Goal: Task Accomplishment & Management: Manage account settings

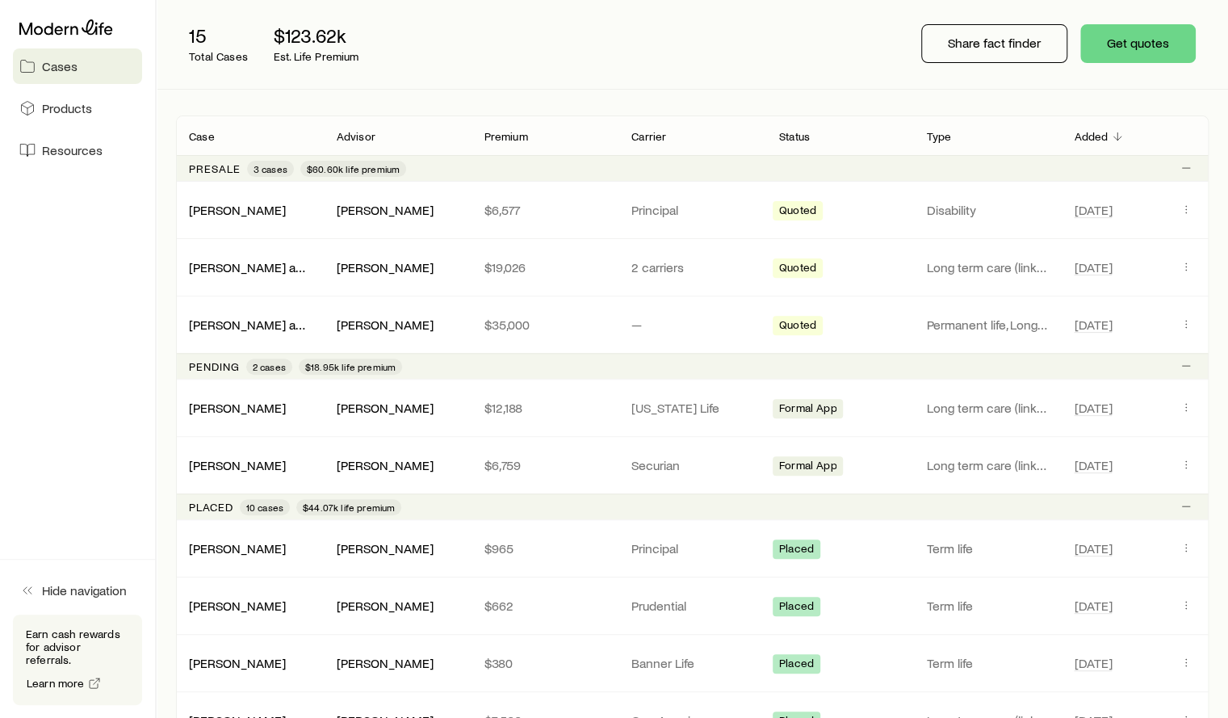
scroll to position [196, 0]
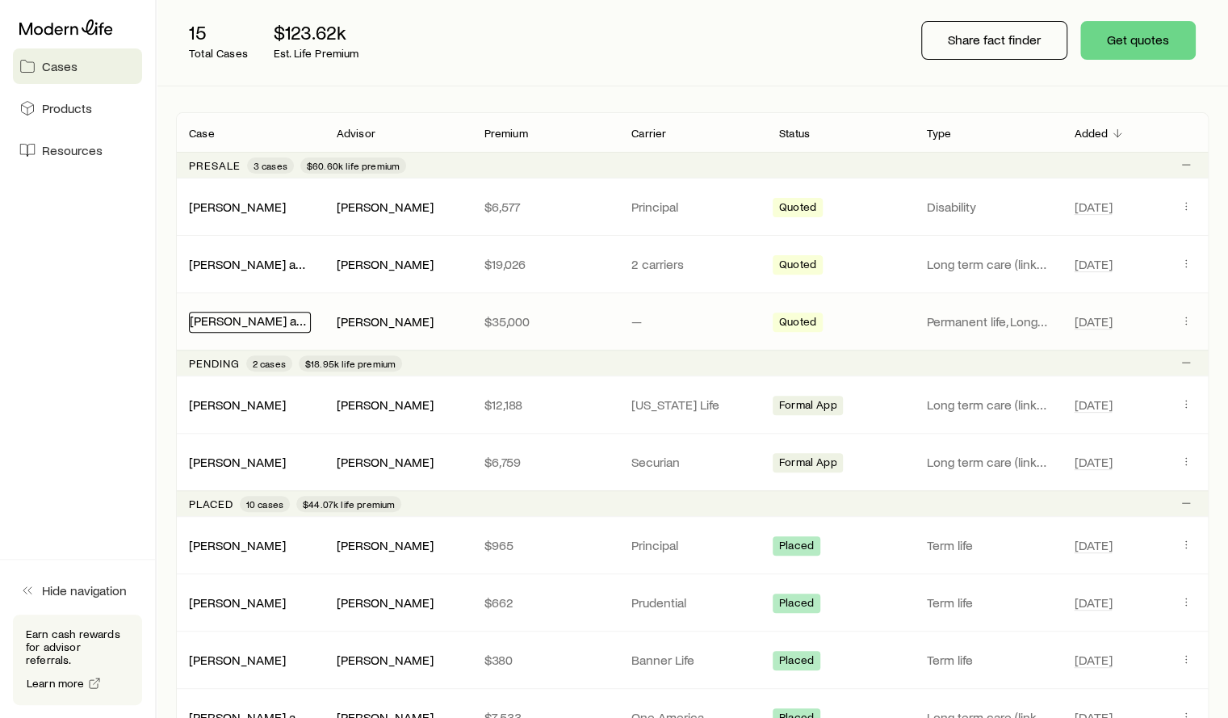
click at [199, 314] on link "[PERSON_NAME] and [PERSON_NAME]" at bounding box center [300, 319] width 221 height 15
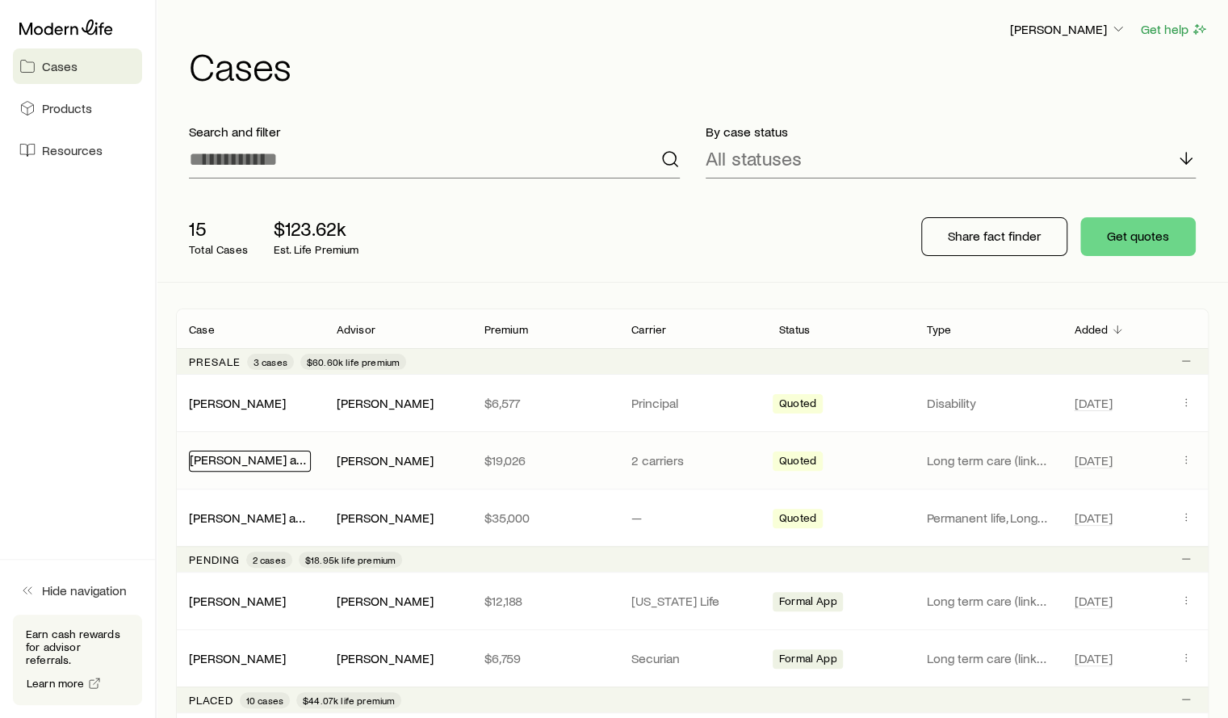
click at [249, 463] on link "[PERSON_NAME] and [PERSON_NAME]" at bounding box center [300, 458] width 221 height 15
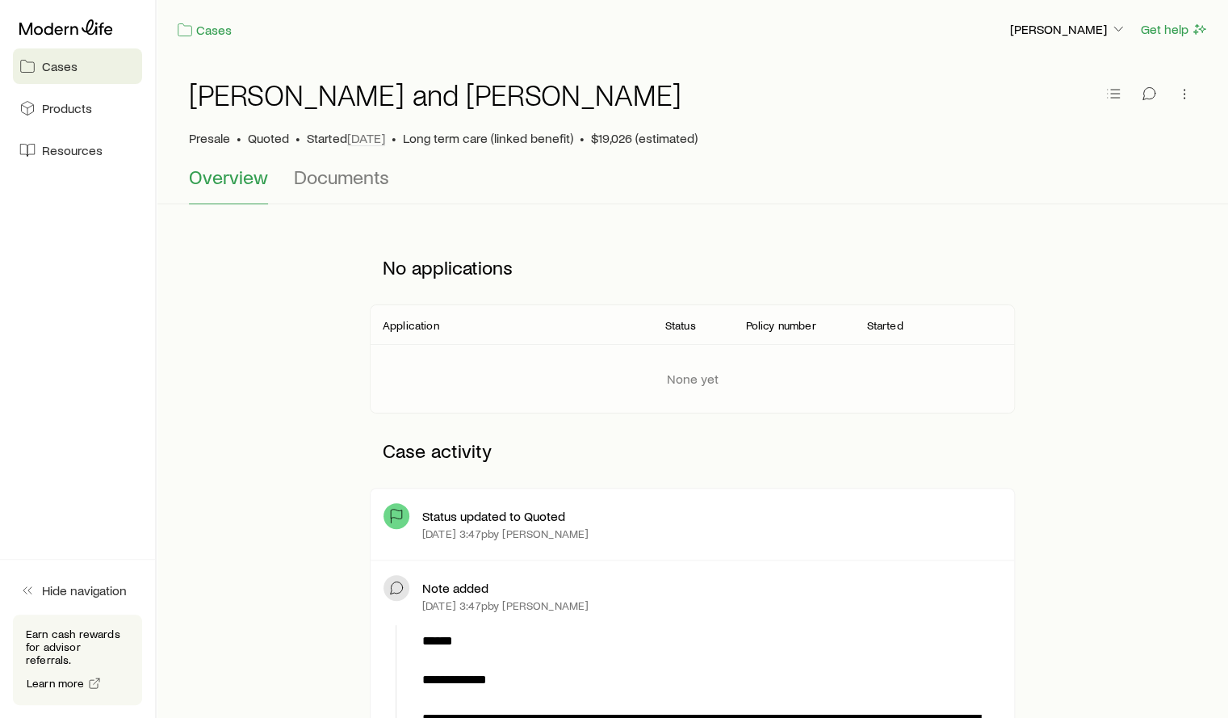
click at [333, 199] on button "Documents" at bounding box center [341, 185] width 95 height 39
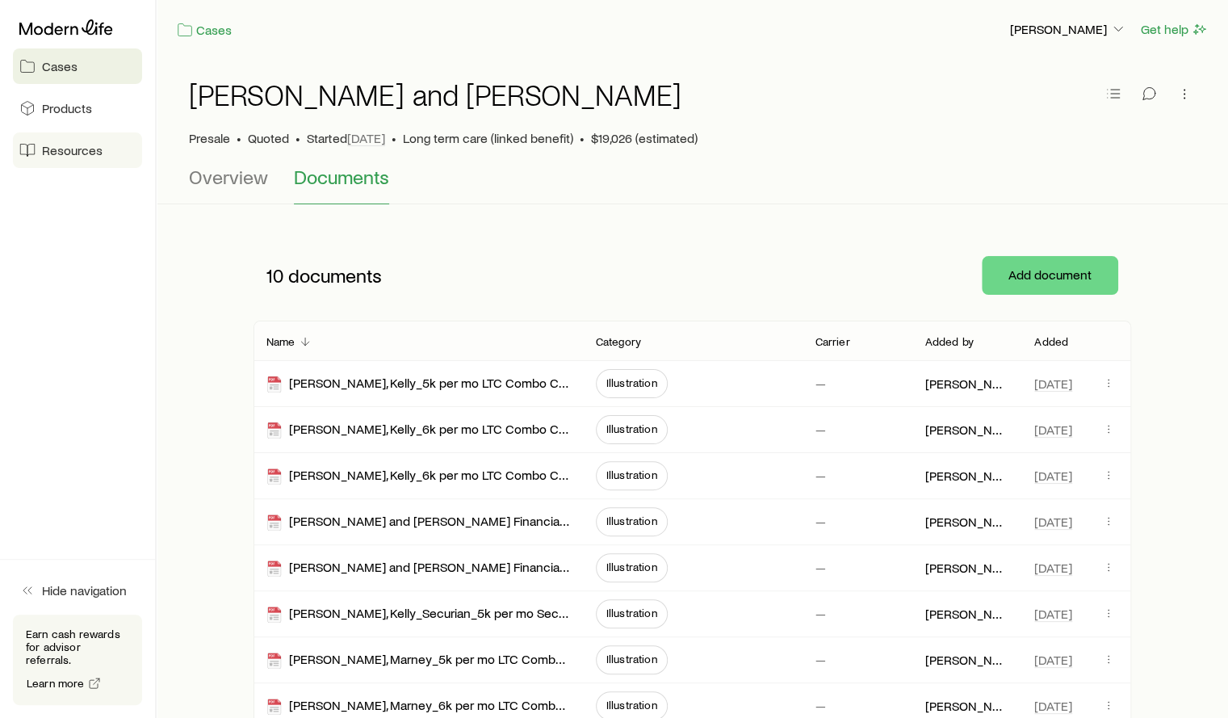
click at [76, 161] on link "Resources" at bounding box center [77, 150] width 129 height 36
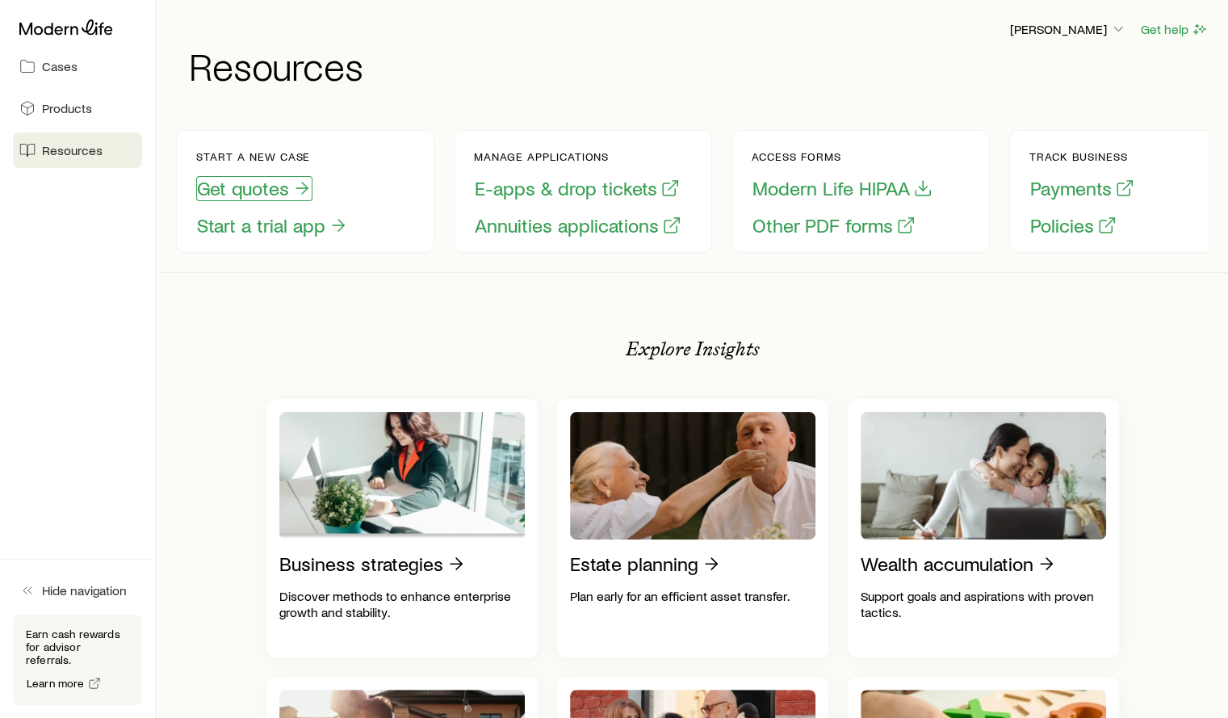
click at [227, 191] on button "Get quotes" at bounding box center [254, 188] width 116 height 25
click at [551, 190] on button "E-apps & drop tickets" at bounding box center [577, 188] width 207 height 25
click at [44, 71] on span "Cases" at bounding box center [60, 66] width 36 height 16
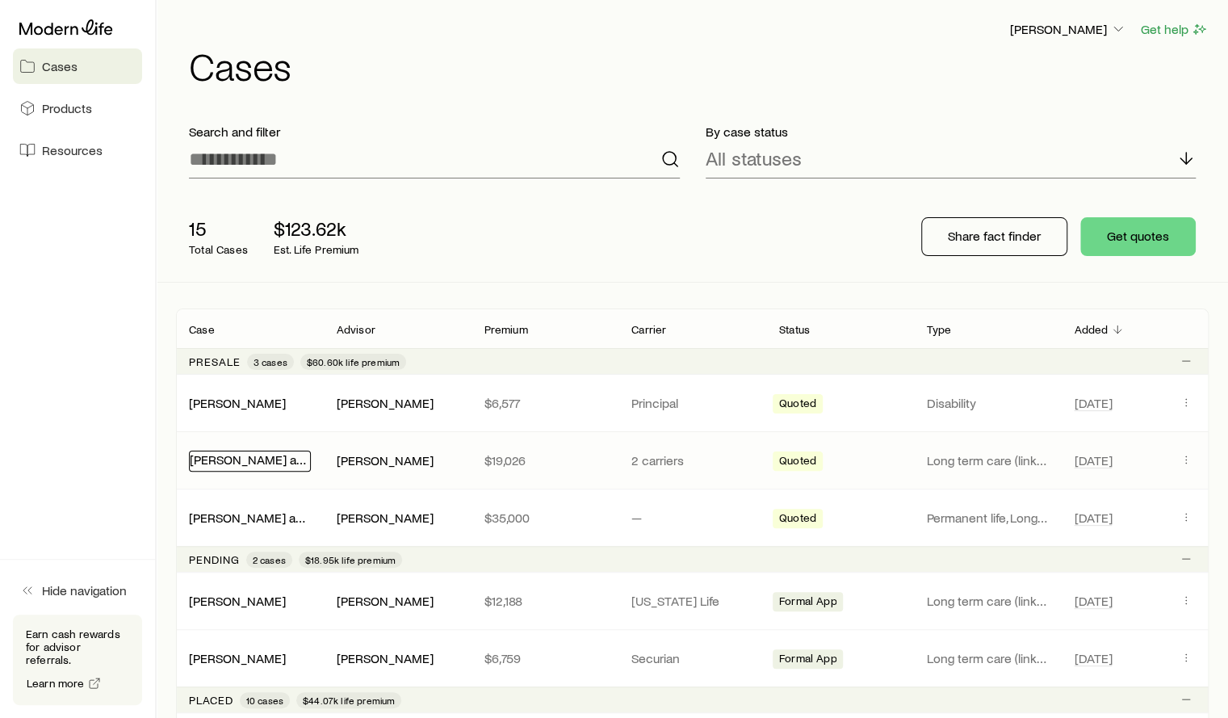
click at [242, 461] on link "[PERSON_NAME] and [PERSON_NAME]" at bounding box center [300, 458] width 221 height 15
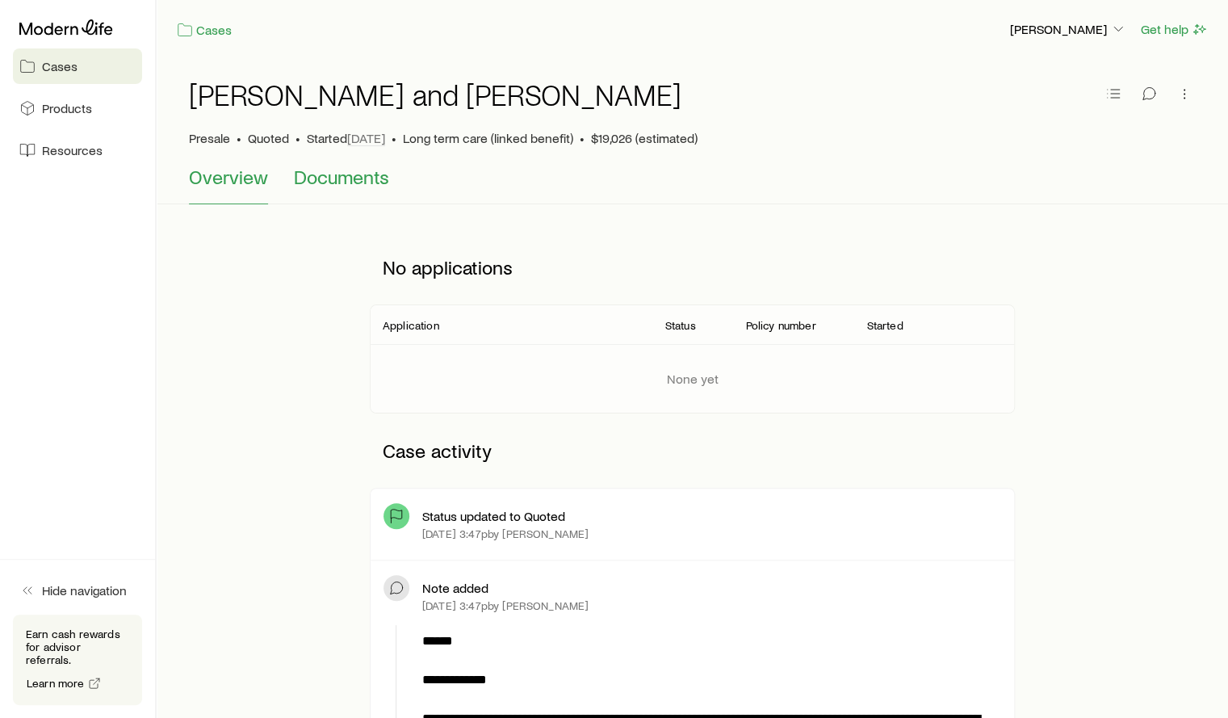
click at [317, 178] on span "Documents" at bounding box center [341, 177] width 95 height 23
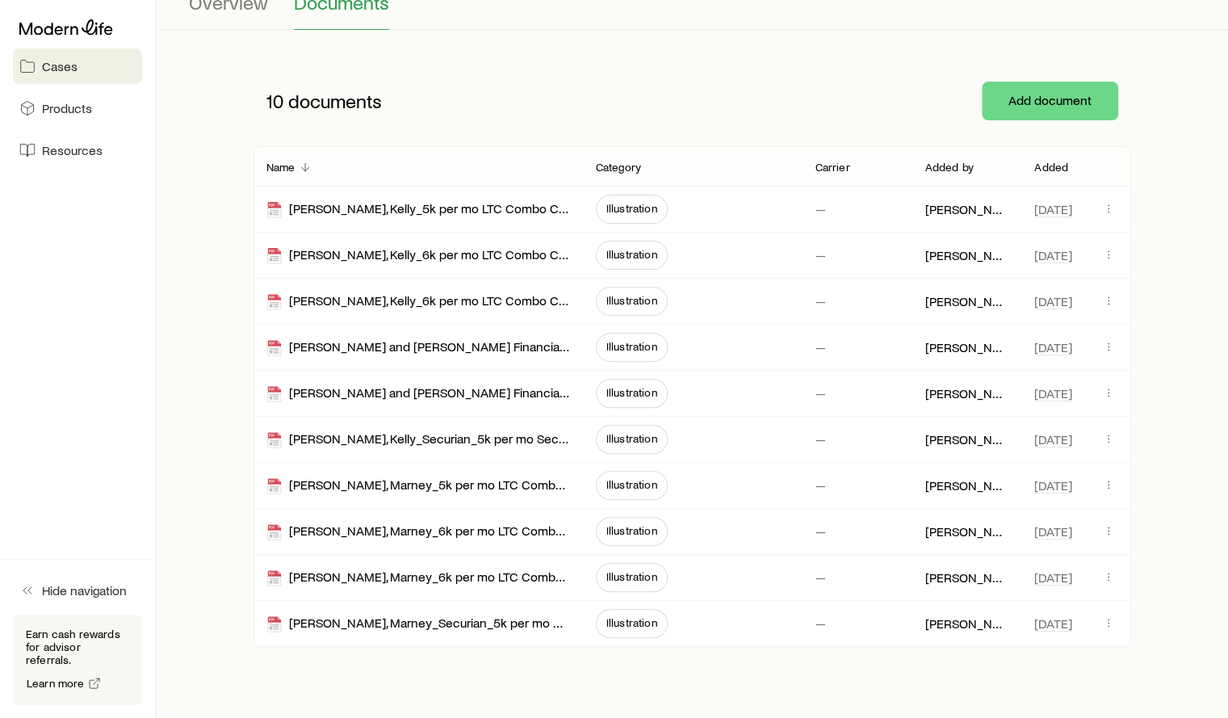
scroll to position [175, 0]
click at [268, 208] on icon at bounding box center [274, 209] width 13 height 16
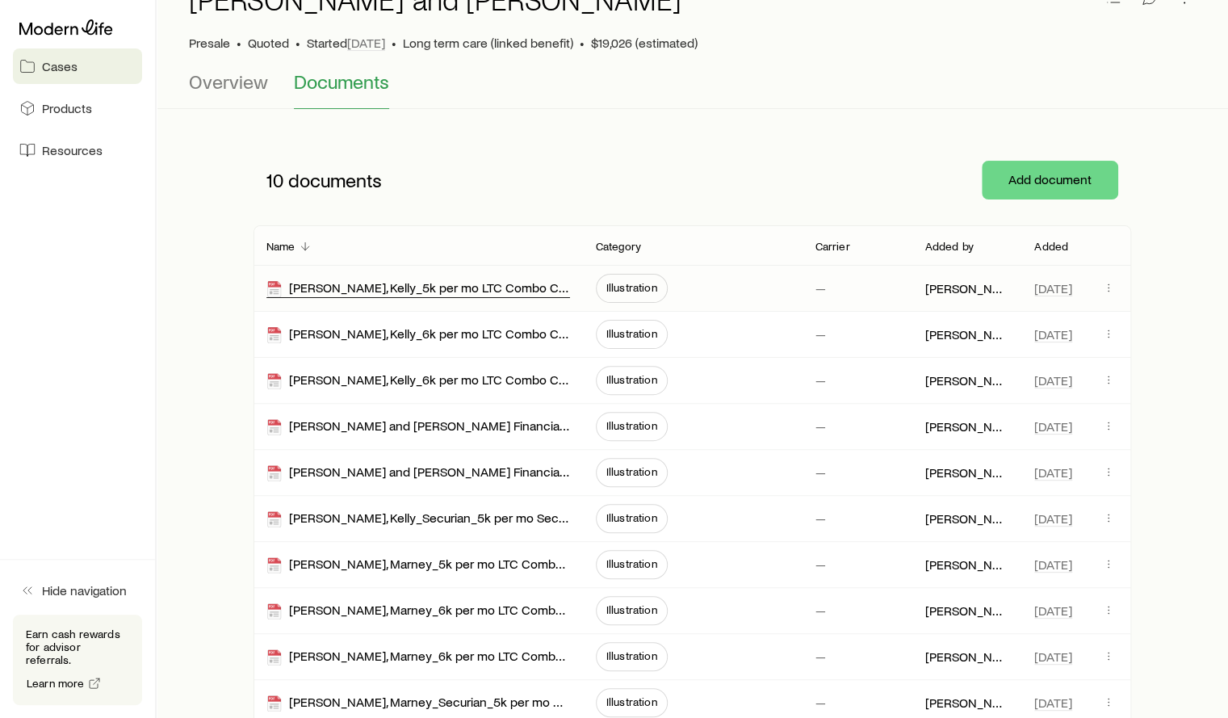
scroll to position [8, 0]
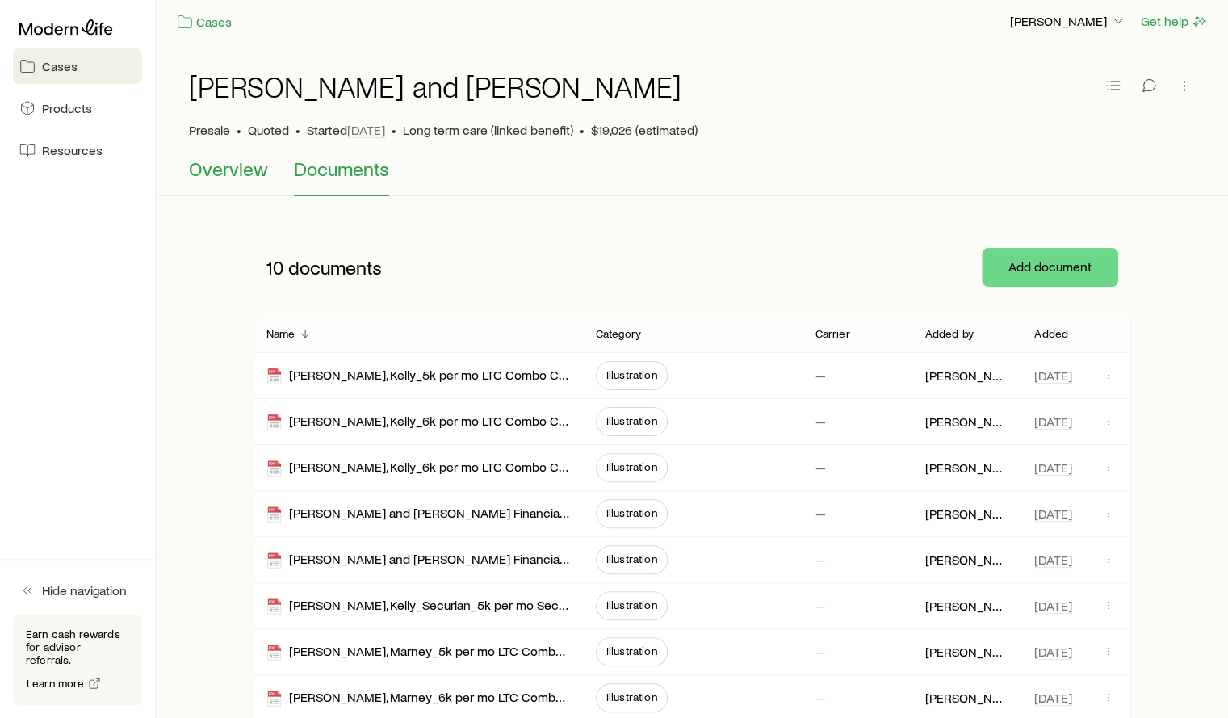
click at [223, 161] on span "Overview" at bounding box center [228, 168] width 79 height 23
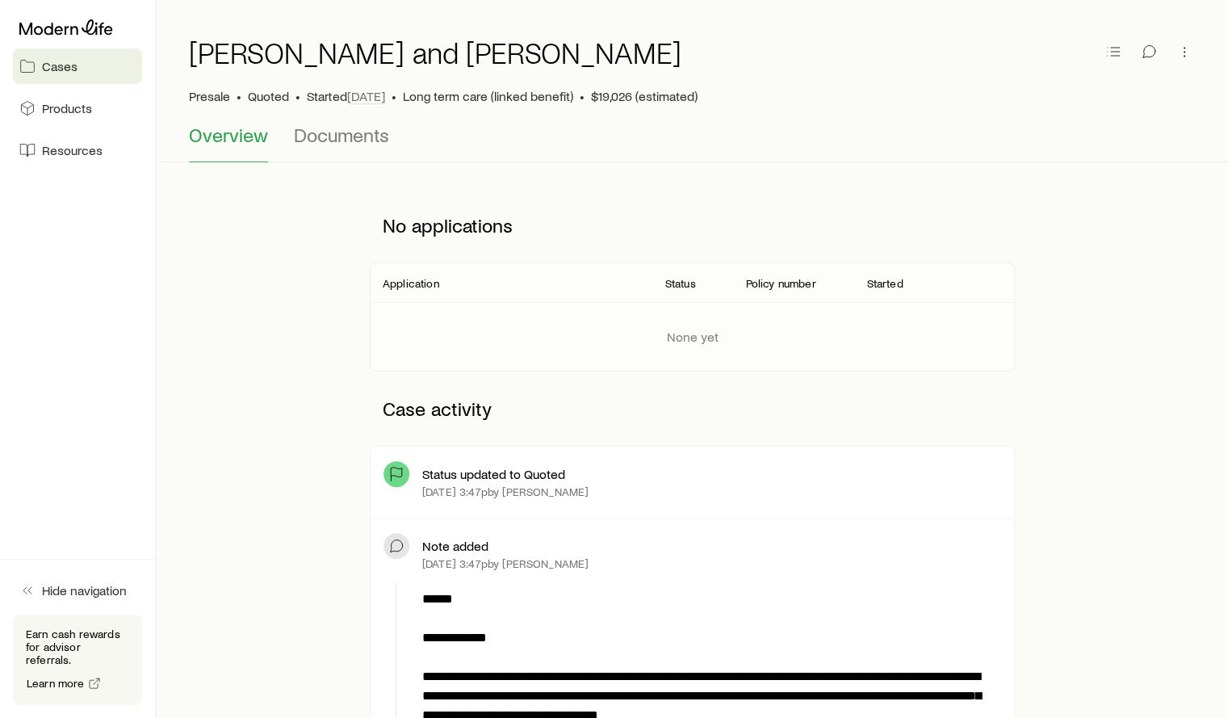
scroll to position [45, 0]
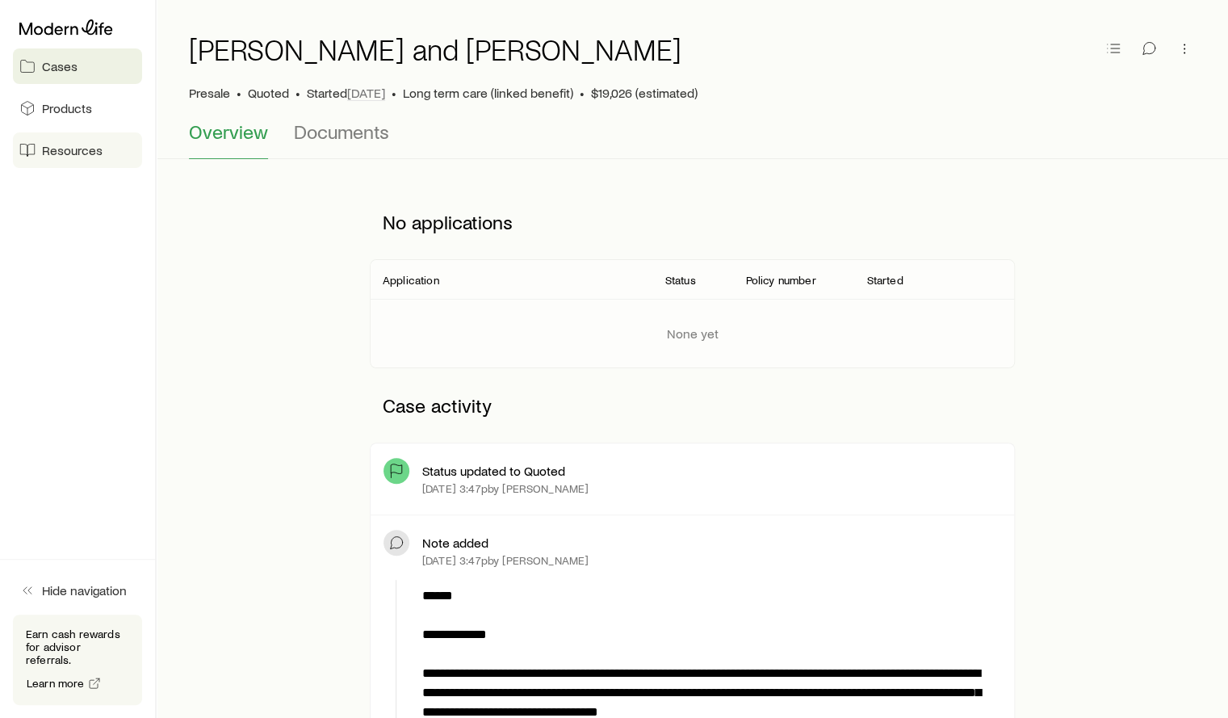
click at [48, 155] on span "Resources" at bounding box center [72, 150] width 61 height 16
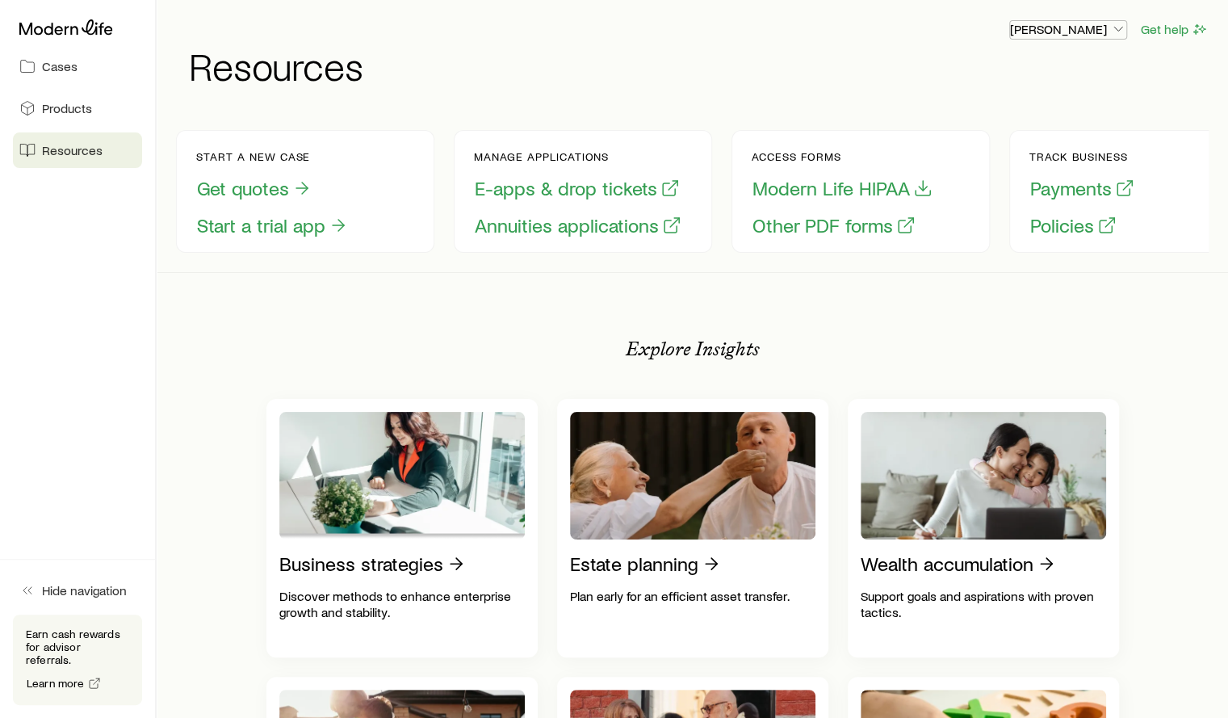
click at [1087, 34] on p "[PERSON_NAME]" at bounding box center [1068, 29] width 116 height 16
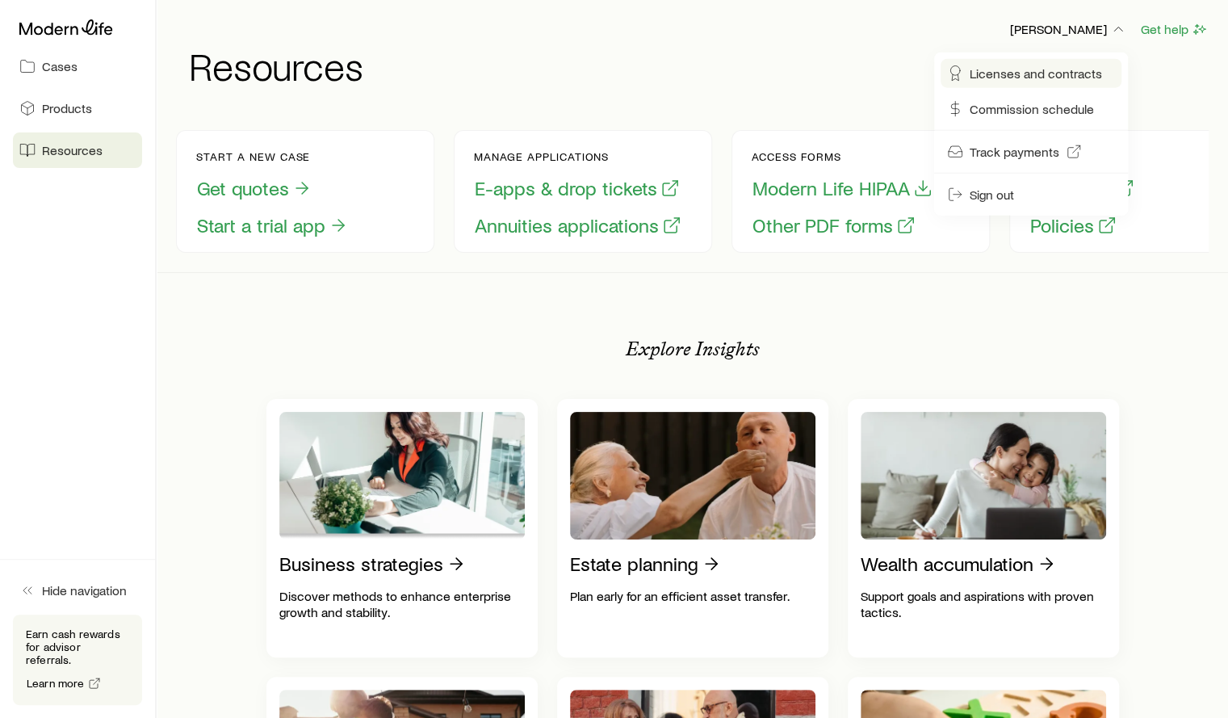
click at [1012, 69] on span "Licenses and contracts" at bounding box center [1036, 73] width 132 height 16
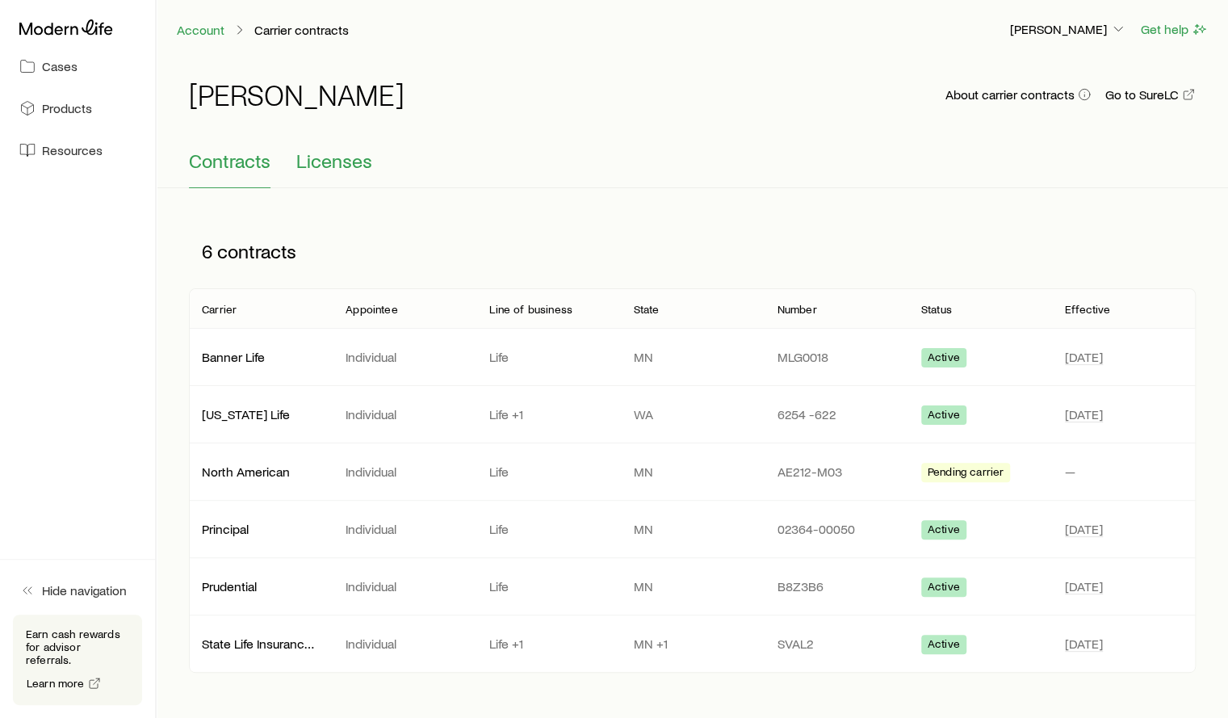
click at [321, 152] on span "Licenses" at bounding box center [334, 160] width 76 height 23
